Goal: Check status: Check status

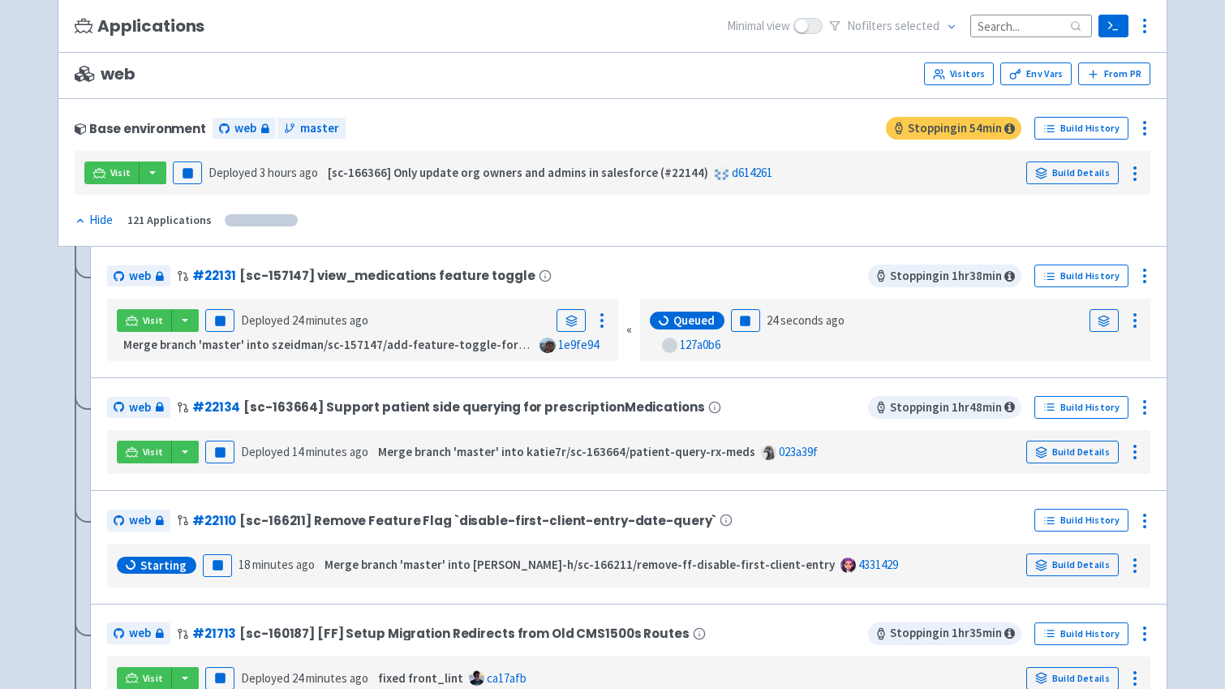
scroll to position [148, 0]
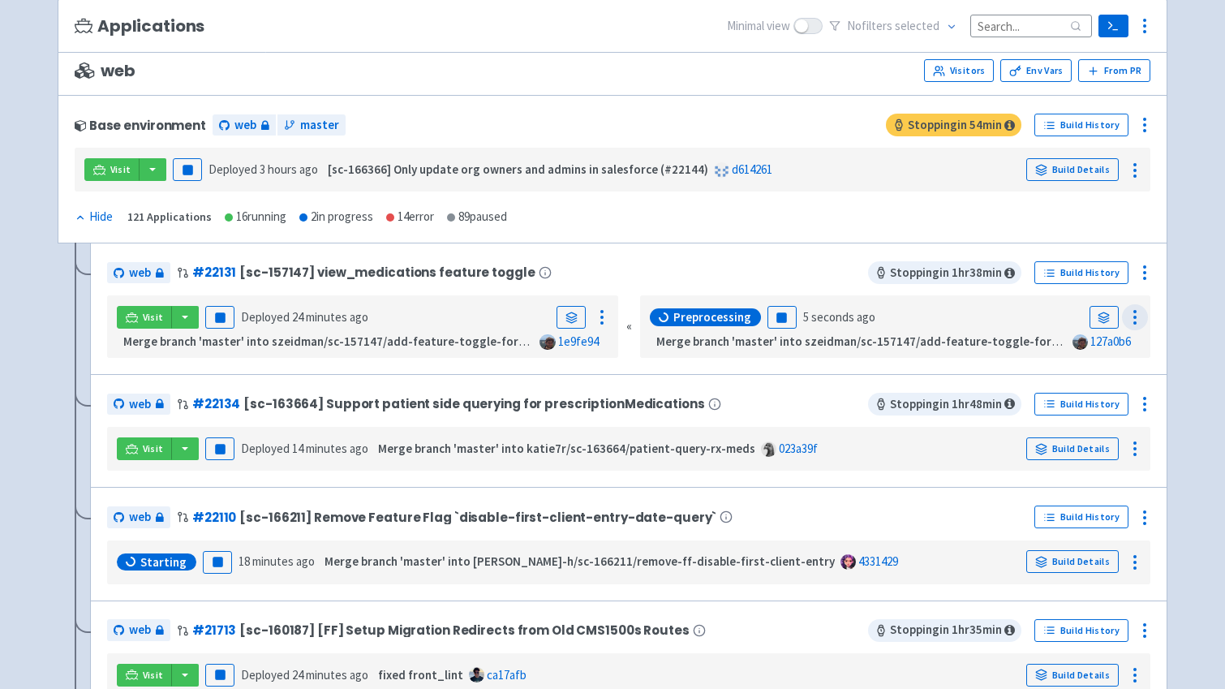
click at [1142, 317] on icon at bounding box center [1134, 317] width 19 height 19
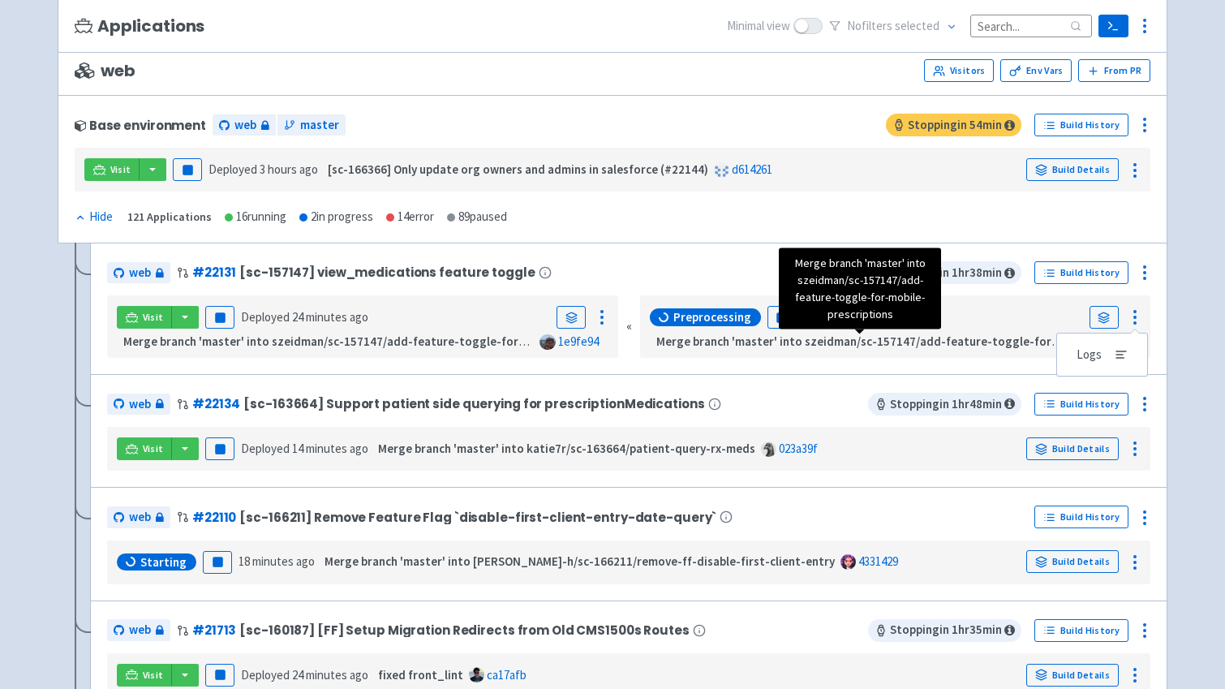
click at [949, 346] on strong "Merge branch 'master' into szeidman/sc-157147/add-feature-toggle-for-mobile-pre…" at bounding box center [913, 340] width 514 height 15
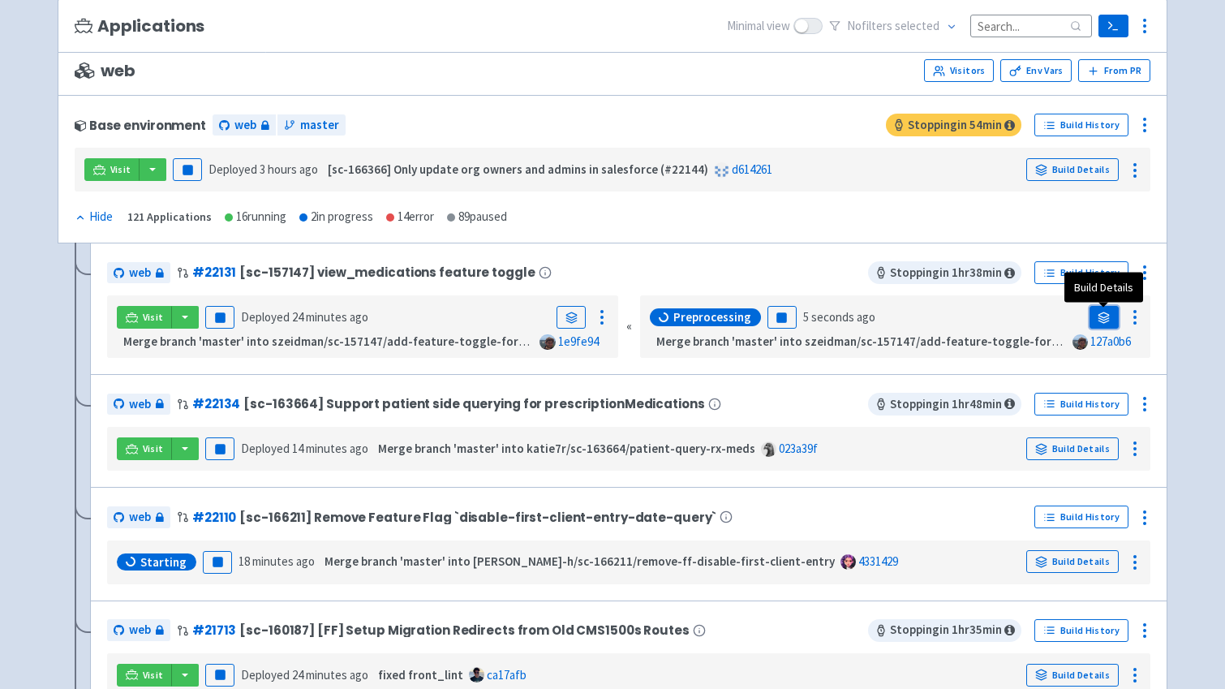
click at [1096, 321] on link at bounding box center [1104, 317] width 29 height 23
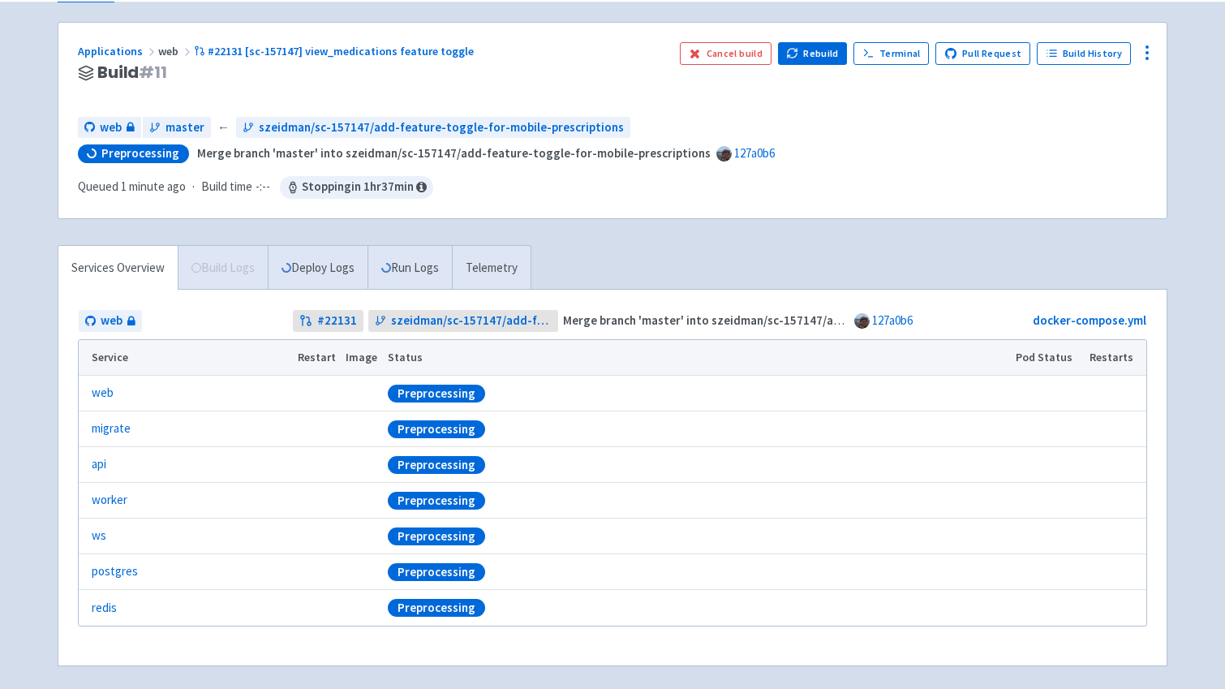
scroll to position [114, 0]
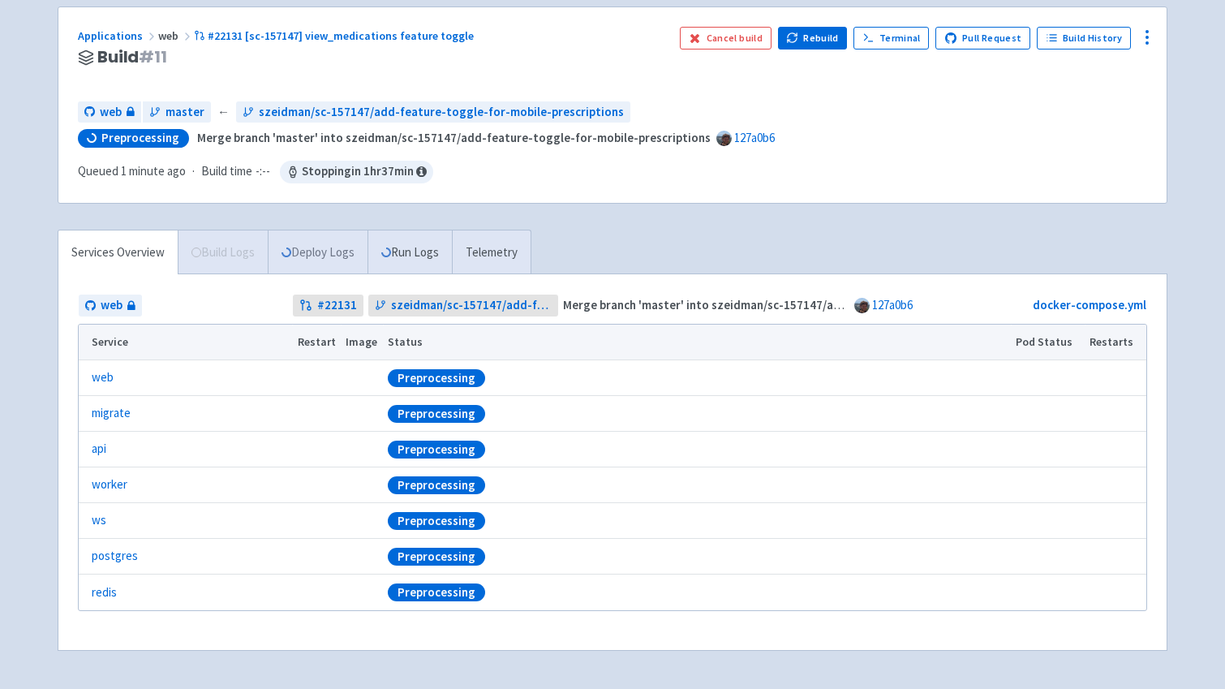
click at [350, 230] on link "Deploy Logs" at bounding box center [318, 252] width 100 height 45
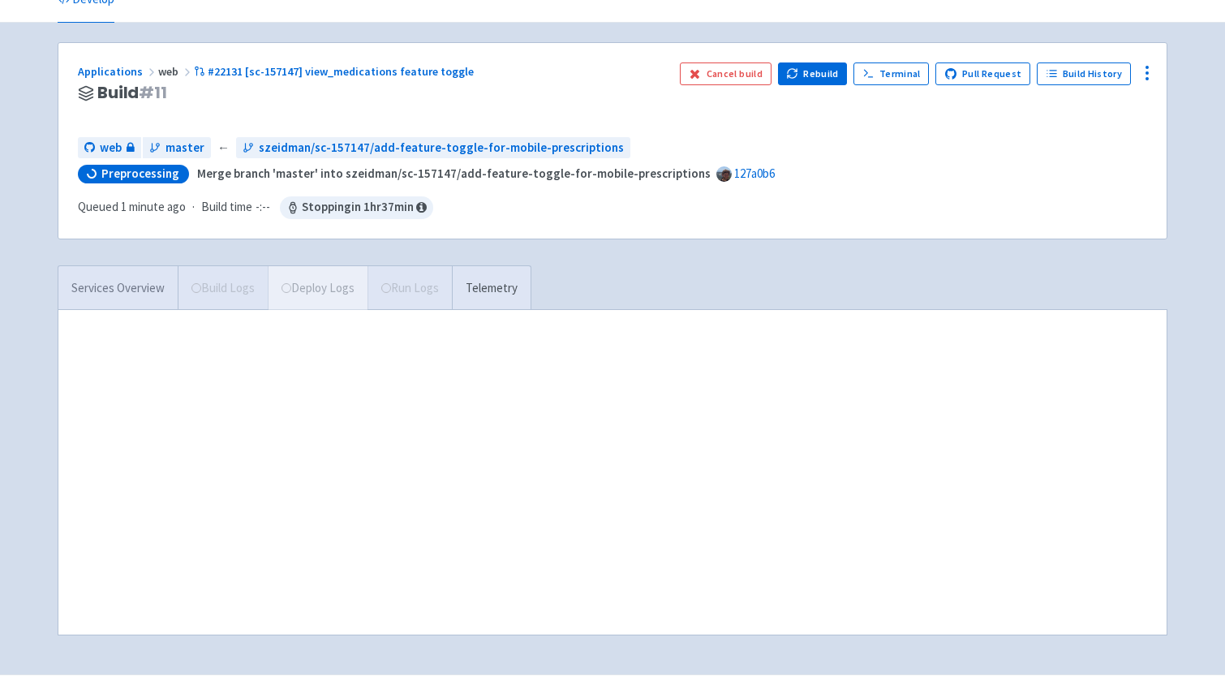
click at [130, 266] on link "Services Overview" at bounding box center [117, 288] width 119 height 45
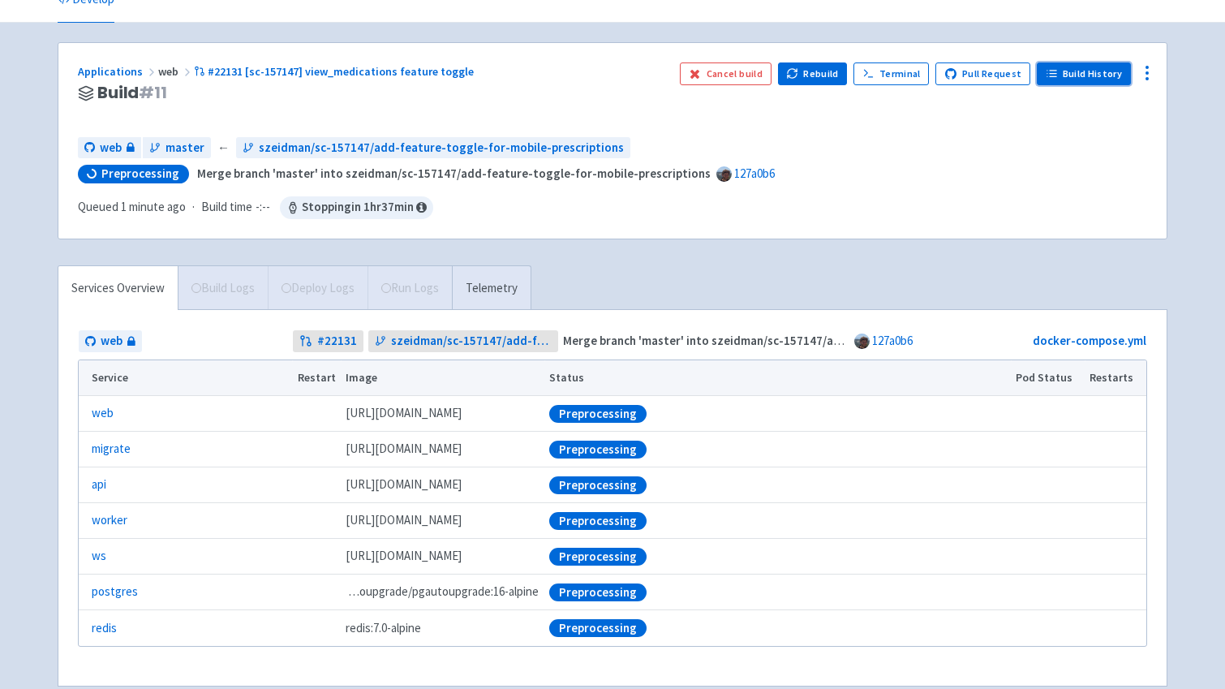
click at [1063, 67] on link "Build History" at bounding box center [1084, 73] width 94 height 23
